Goal: Book appointment/travel/reservation

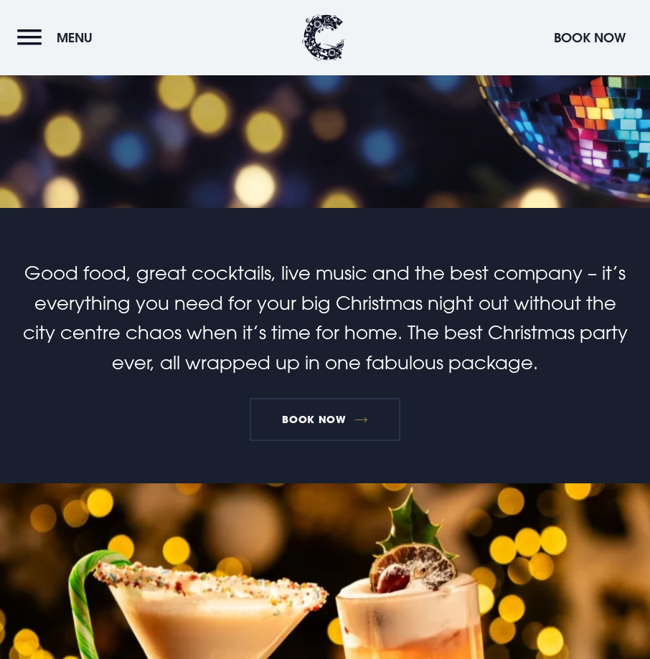
scroll to position [215, 0]
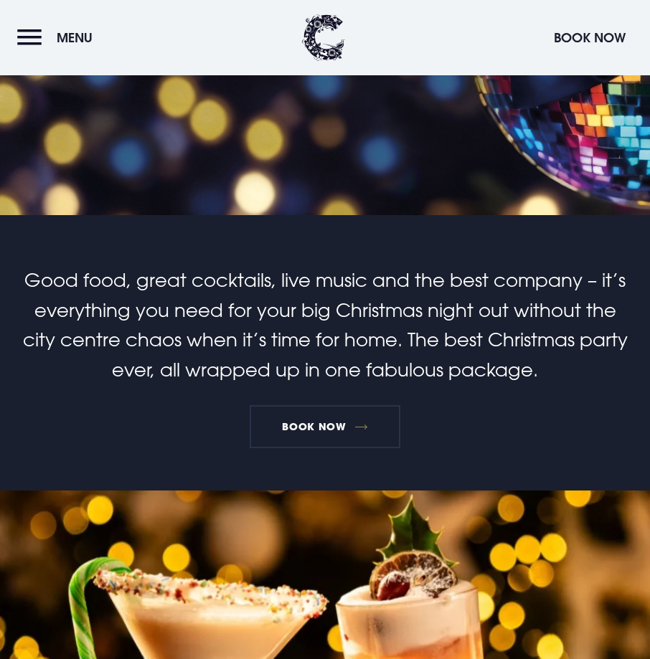
click at [326, 420] on link "Book Now" at bounding box center [325, 426] width 151 height 43
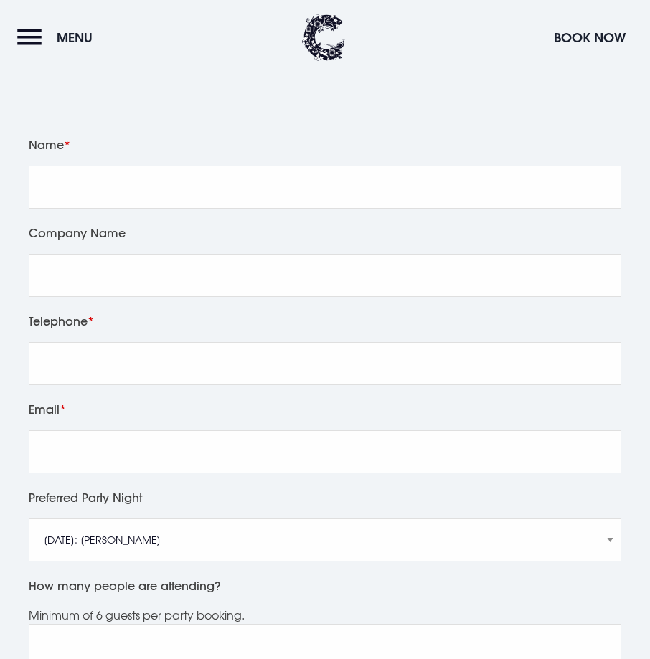
scroll to position [359, 0]
click at [328, 478] on div "Email" at bounding box center [325, 443] width 602 height 88
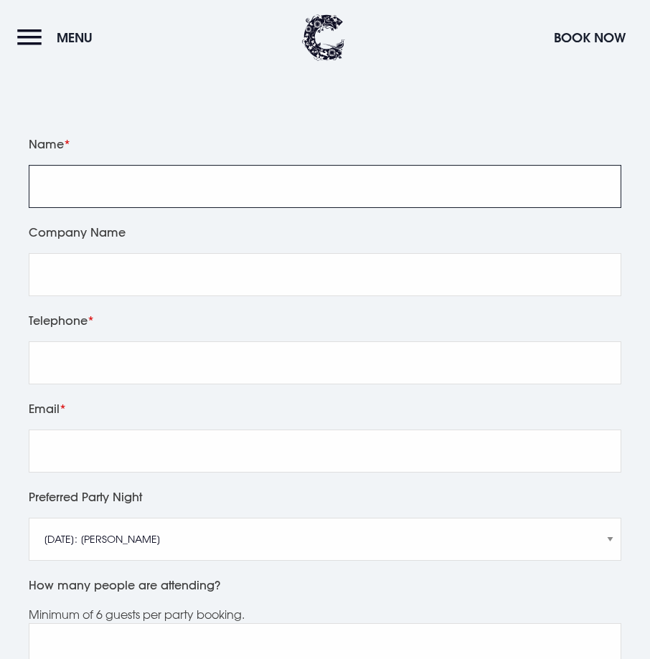
click at [143, 179] on input "Name" at bounding box center [325, 186] width 592 height 43
type input "Casey graham"
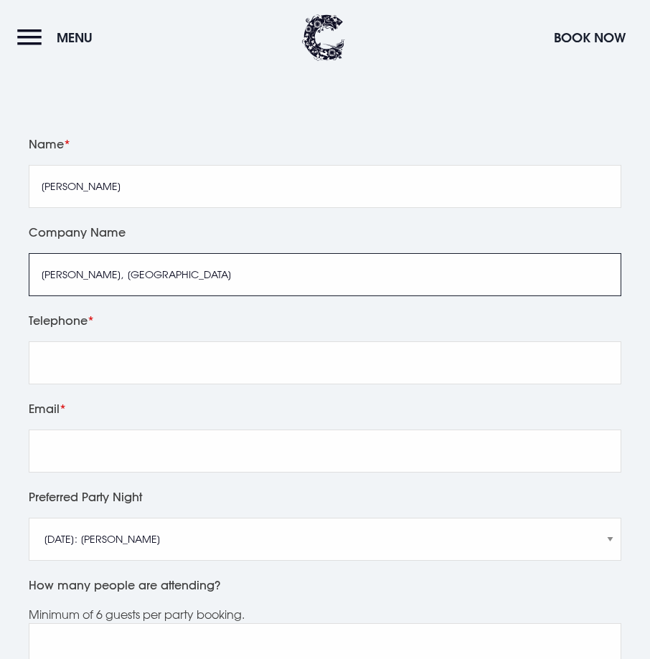
type input "JP Corry, Bangor"
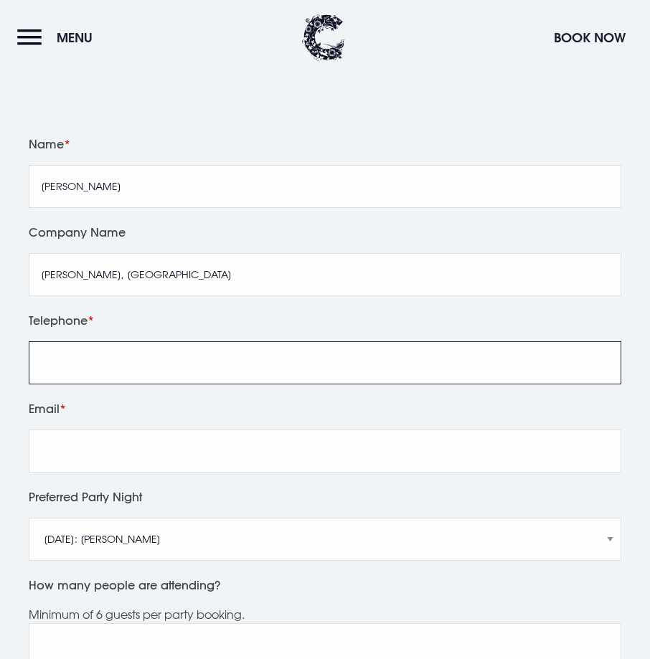
click at [70, 361] on input "Telephone" at bounding box center [325, 362] width 592 height 43
type input "07513865463"
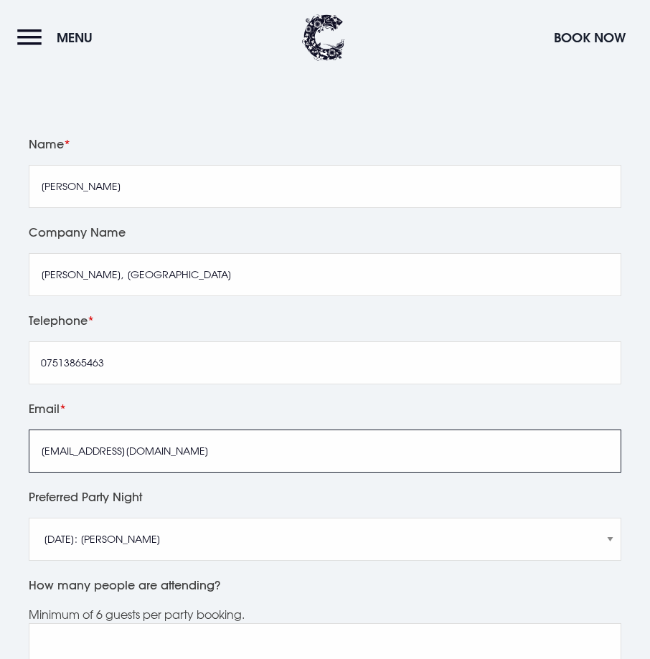
drag, startPoint x: 233, startPoint y: 450, endPoint x: -4, endPoint y: 434, distance: 238.0
type input "casey.graham@jpcorry.co.uk"
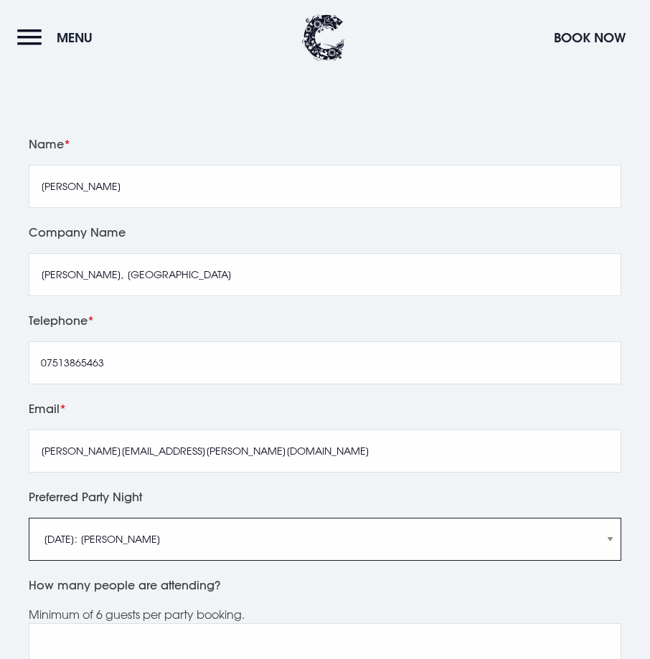
click at [251, 540] on select "Friday 5th December: Just Adam Saturday 6th December: Manouche Boys Friday 12th…" at bounding box center [325, 539] width 592 height 43
select select "Saturday 13th December: Anthem"
click at [29, 518] on select "Friday 5th December: Just Adam Saturday 6th December: Manouche Boys Friday 12th…" at bounding box center [325, 539] width 592 height 43
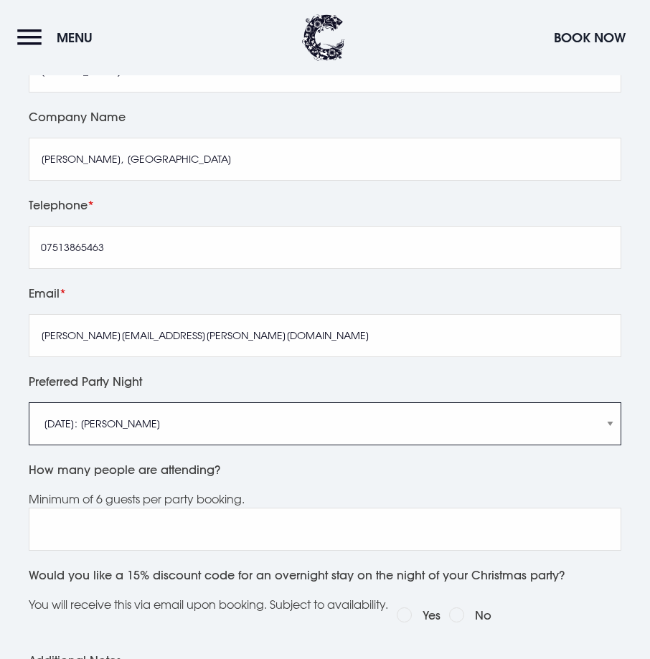
scroll to position [502, 0]
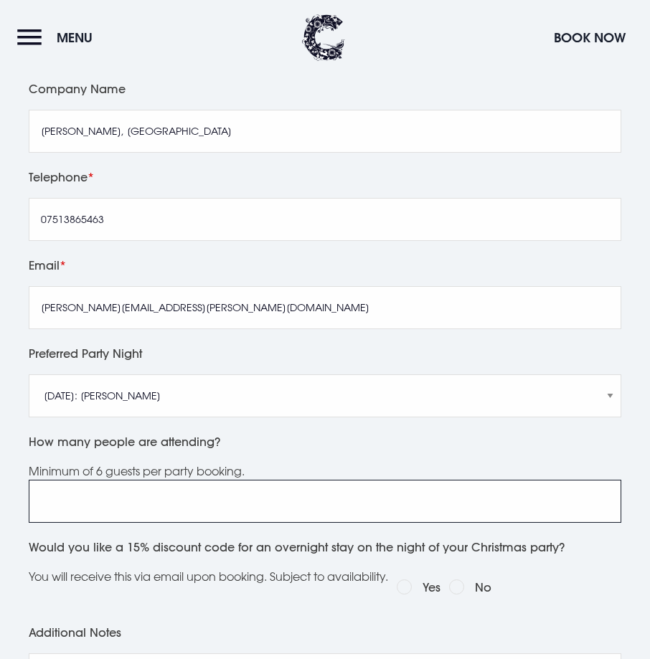
click at [211, 503] on input "How many people are attending?" at bounding box center [325, 501] width 592 height 43
type input "16"
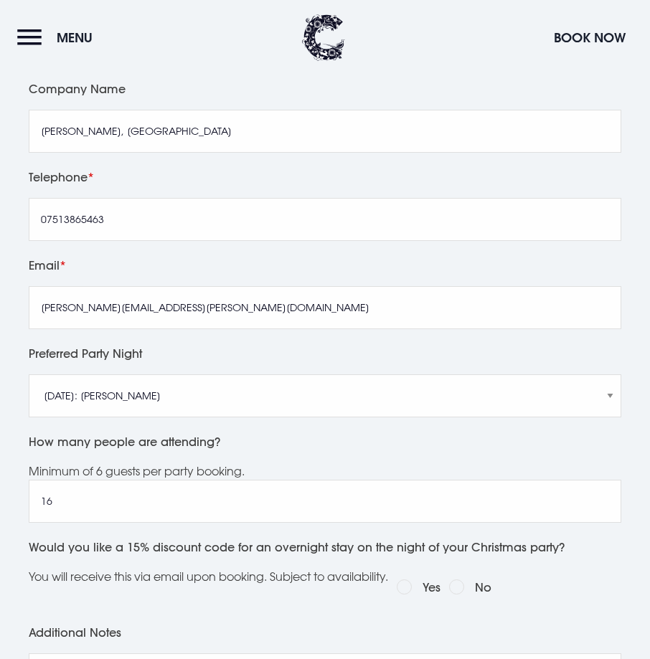
click at [484, 585] on label "No" at bounding box center [483, 587] width 16 height 20
click at [464, 585] on input "No" at bounding box center [456, 586] width 15 height 15
radio input "true"
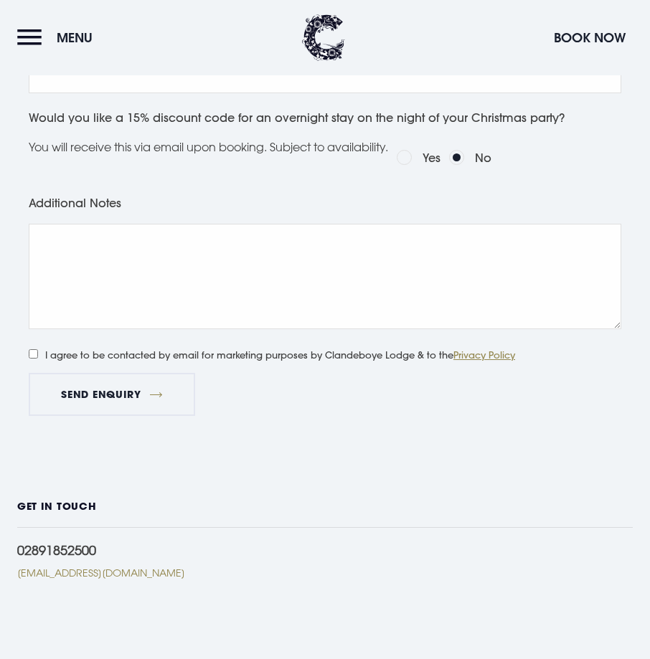
scroll to position [932, 0]
click at [34, 353] on input "I agree to be contacted by email for marketing purposes by Clandeboye Lodge & t…" at bounding box center [33, 353] width 9 height 9
checkbox input "true"
click at [72, 389] on button "Send Enquiry" at bounding box center [112, 393] width 166 height 43
click at [162, 394] on button "Send Enquiry" at bounding box center [112, 393] width 166 height 43
